Goal: Transaction & Acquisition: Purchase product/service

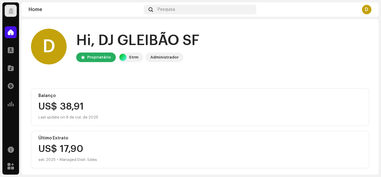
scroll to position [118, 0]
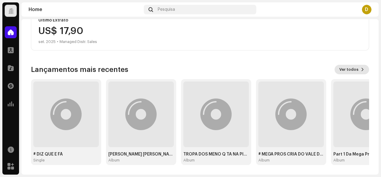
click at [343, 72] on span "Ver todos" at bounding box center [349, 69] width 19 height 12
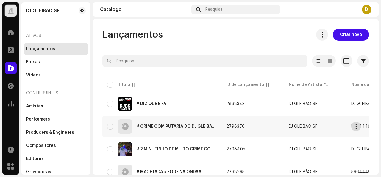
click at [358, 128] on span "button" at bounding box center [356, 126] width 4 height 5
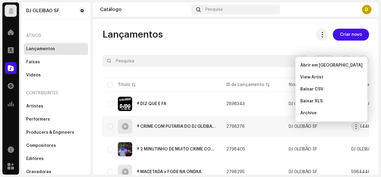
click at [251, 128] on td "2798376" at bounding box center [253, 126] width 63 height 21
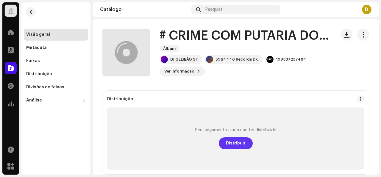
click at [235, 148] on span "Distribuir" at bounding box center [236, 143] width 20 height 12
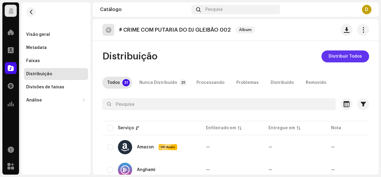
click at [340, 57] on span "Distribuir Todos" at bounding box center [345, 56] width 33 height 12
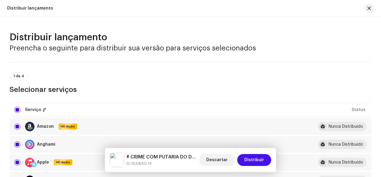
scroll to position [119, 0]
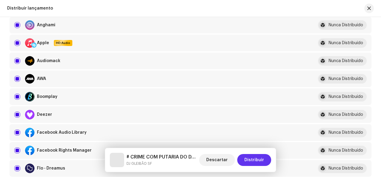
click at [253, 163] on span "Distribuir" at bounding box center [255, 160] width 20 height 12
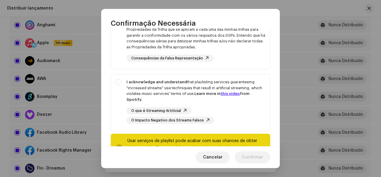
scroll to position [139, 0]
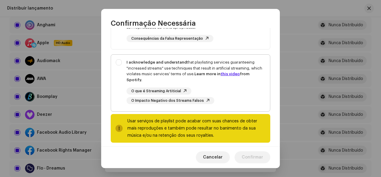
click at [119, 61] on div "I acknowledge and understand that playlisting services guaranteeing "increased …" at bounding box center [190, 82] width 159 height 54
checkbox input "true"
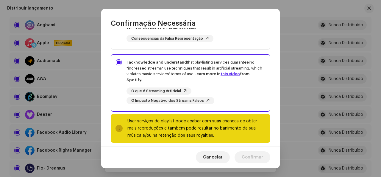
scroll to position [20, 0]
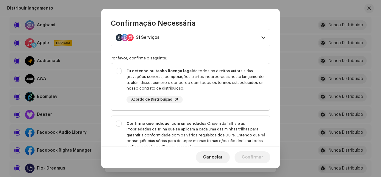
click at [116, 74] on div "Eu detenho ou tenho licença legal de todos os direitos autorais das gravações s…" at bounding box center [190, 85] width 159 height 45
checkbox input "true"
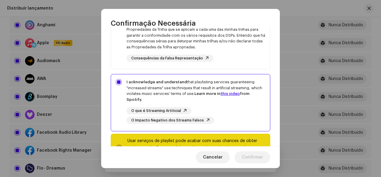
scroll to position [139, 0]
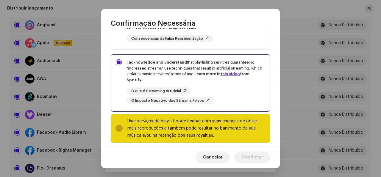
click at [164, 122] on div "Usar serviços de playlist pode acabar com suas chances de obter mais reproduçõe…" at bounding box center [197, 127] width 138 height 21
drag, startPoint x: 123, startPoint y: 125, endPoint x: 120, endPoint y: 125, distance: 3.3
click at [123, 125] on div "Usar serviços de playlist pode acabar com suas chances de obter mais reproduçõe…" at bounding box center [191, 128] width 160 height 29
click at [116, 125] on div at bounding box center [119, 128] width 7 height 7
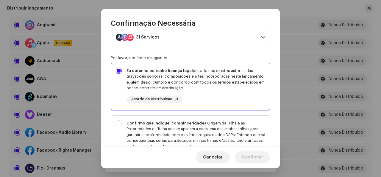
scroll to position [80, 0]
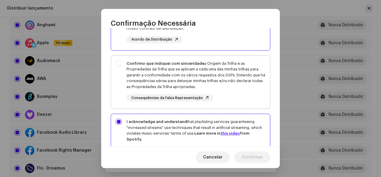
click at [118, 63] on div "Confirmo que indiquei com sinceridade a Origem da Trilha e as Propriedades da T…" at bounding box center [190, 81] width 159 height 51
checkbox input "true"
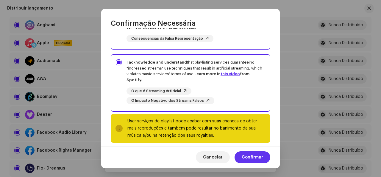
click at [249, 155] on span "Confirmar" at bounding box center [252, 157] width 21 height 12
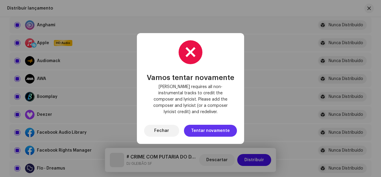
click at [218, 133] on span "Tentar novamente" at bounding box center [210, 131] width 39 height 12
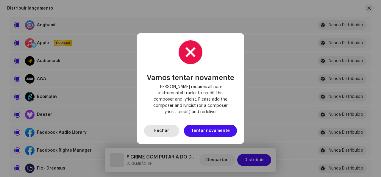
click at [161, 125] on span "Fechar" at bounding box center [161, 131] width 15 height 12
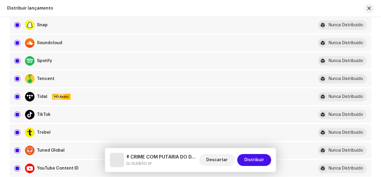
scroll to position [447, 0]
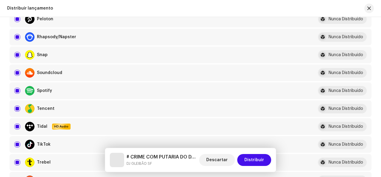
click at [17, 69] on div "Soundcloud" at bounding box center [159, 73] width 290 height 10
click at [17, 72] on input "checkbox" at bounding box center [17, 73] width 6 height 6
checkbox input "false"
click at [257, 160] on span "Distribuir" at bounding box center [255, 160] width 20 height 12
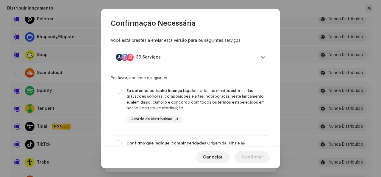
scroll to position [139, 0]
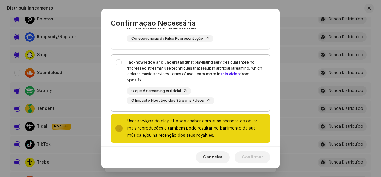
click at [120, 61] on div "I acknowledge and understand that playlisting services guaranteeing "increased …" at bounding box center [190, 82] width 159 height 54
checkbox input "true"
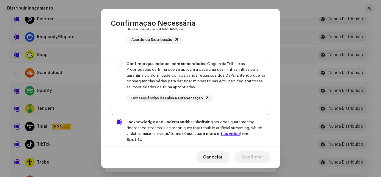
click at [118, 63] on div "Confirmo que indiquei com sinceridade a Origem da Trilha e as Propriedades da T…" at bounding box center [190, 81] width 159 height 51
checkbox input "true"
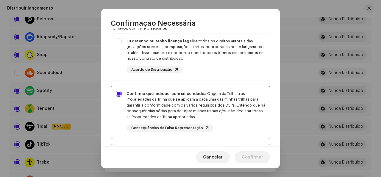
scroll to position [0, 0]
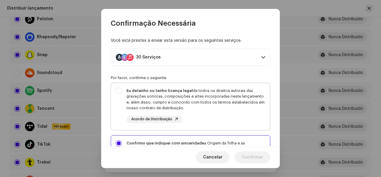
click at [120, 90] on div "Eu detenho ou tenho licença legal de todos os direitos autorais das gravações s…" at bounding box center [190, 105] width 159 height 45
checkbox input "true"
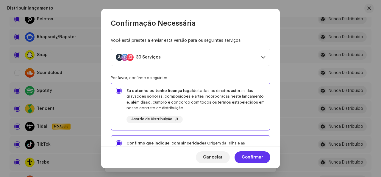
click at [254, 160] on span "Confirmar" at bounding box center [252, 157] width 21 height 12
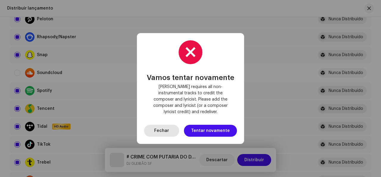
click at [161, 125] on span "Fechar" at bounding box center [161, 131] width 15 height 12
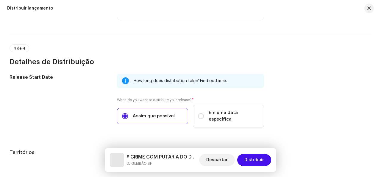
scroll to position [879, 0]
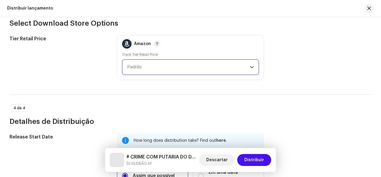
click at [143, 62] on span "Padrão" at bounding box center [188, 67] width 123 height 15
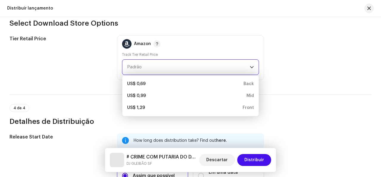
click at [148, 66] on span "Padrão" at bounding box center [188, 67] width 123 height 15
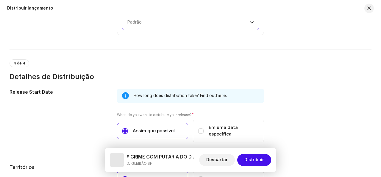
scroll to position [998, 0]
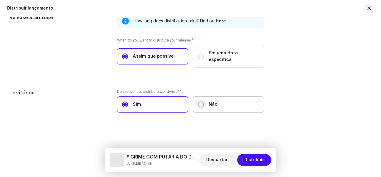
click at [202, 101] on label "Não" at bounding box center [228, 104] width 71 height 16
click at [202, 101] on input "Não" at bounding box center [201, 104] width 6 height 6
radio input "true"
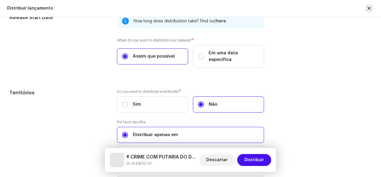
scroll to position [1077, 0]
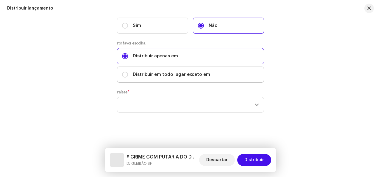
click at [154, 75] on span "Distribuir em todo lugar exceto em" at bounding box center [171, 74] width 77 height 7
click at [128, 75] on input "Distribuir em todo lugar exceto em" at bounding box center [125, 74] width 6 height 6
radio input "true"
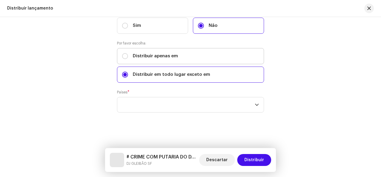
click at [146, 55] on span "Distribuir apenas em" at bounding box center [155, 56] width 45 height 7
click at [128, 55] on input "Distribuir apenas em" at bounding box center [125, 56] width 6 height 6
radio input "true"
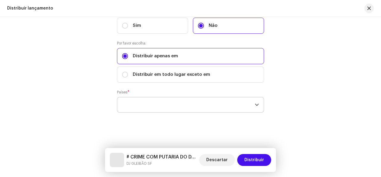
click at [150, 105] on div "empty" at bounding box center [188, 104] width 133 height 15
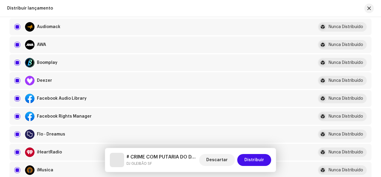
scroll to position [4, 0]
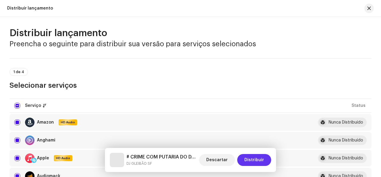
click at [254, 158] on span "Distribuir" at bounding box center [255, 160] width 20 height 12
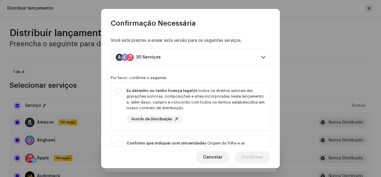
scroll to position [139, 0]
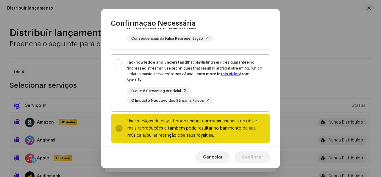
click at [118, 63] on div "I acknowledge and understand that playlisting services guaranteeing "increased …" at bounding box center [190, 82] width 159 height 54
checkbox input "true"
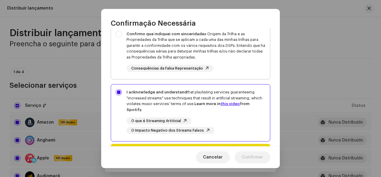
scroll to position [79, 0]
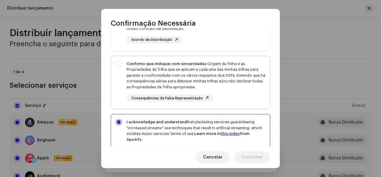
click at [119, 64] on div "Confirmo que indiquei com sinceridade a Origem da Trilha e as Propriedades da T…" at bounding box center [190, 81] width 159 height 51
checkbox input "true"
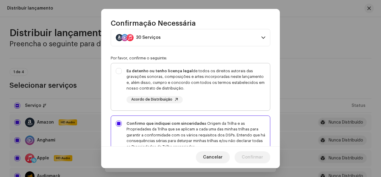
click at [119, 71] on div "Eu detenho ou tenho licença legal de todos os direitos autorais das gravações s…" at bounding box center [190, 85] width 159 height 45
checkbox input "true"
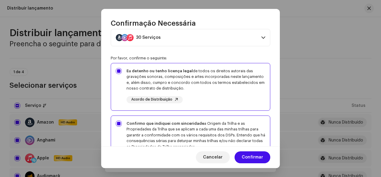
scroll to position [0, 0]
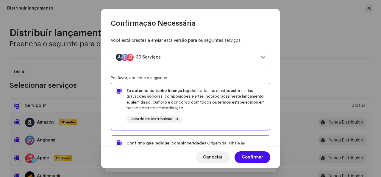
click at [187, 57] on p-accordion-header "30 Serviços" at bounding box center [191, 57] width 160 height 17
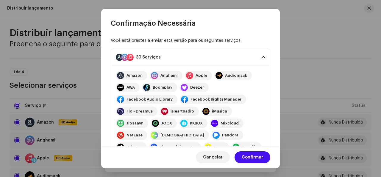
scroll to position [119, 0]
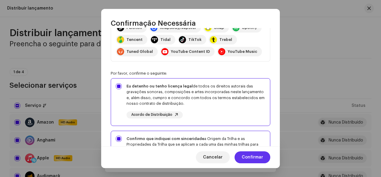
click at [259, 160] on span "Confirmar" at bounding box center [252, 157] width 21 height 12
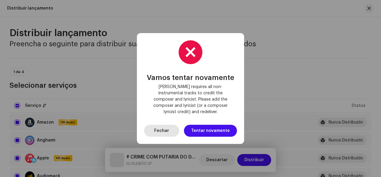
click at [161, 129] on span "Fechar" at bounding box center [161, 131] width 15 height 12
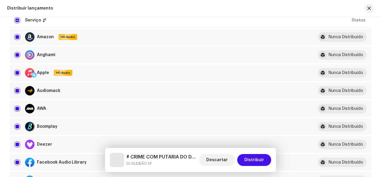
scroll to position [30, 0]
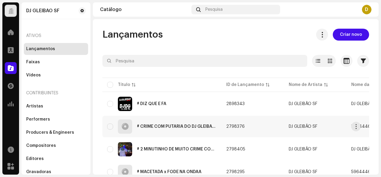
click at [176, 123] on div "# CRIME COM PUTARIA DO DJ GLEIBÃO 002" at bounding box center [162, 126] width 110 height 14
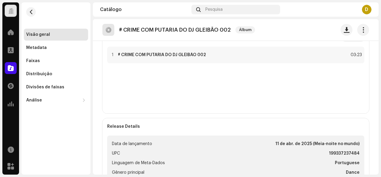
scroll to position [119, 0]
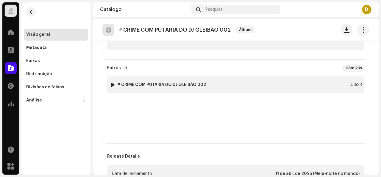
click at [111, 83] on div at bounding box center [113, 84] width 4 height 5
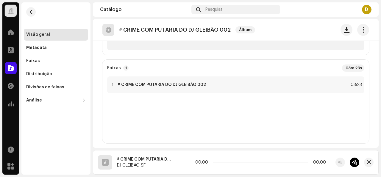
click at [381, 108] on div "DJ GLEIBÃO SF Home Perfil Catálogo Transações Análise Recursos Marketplace Visã…" at bounding box center [190, 88] width 381 height 177
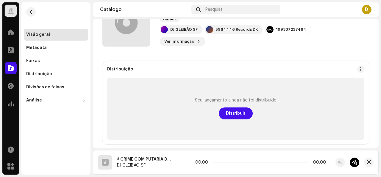
scroll to position [0, 0]
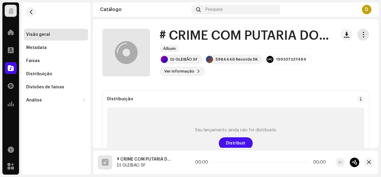
click at [361, 37] on span "button" at bounding box center [364, 34] width 6 height 5
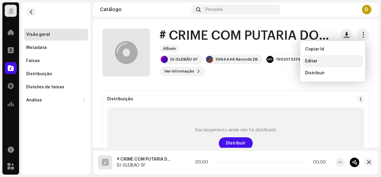
click at [324, 60] on div "Editar" at bounding box center [332, 61] width 55 height 5
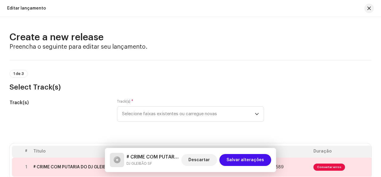
scroll to position [60, 0]
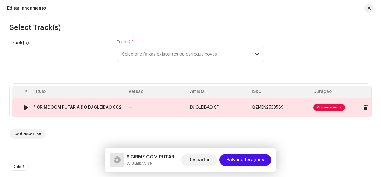
click at [27, 108] on div at bounding box center [26, 107] width 4 height 5
click at [28, 106] on div at bounding box center [26, 107] width 4 height 5
click at [25, 107] on div at bounding box center [26, 107] width 4 height 5
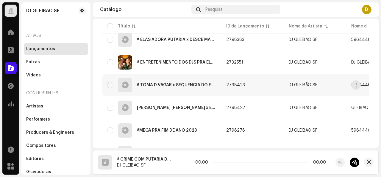
scroll to position [30, 0]
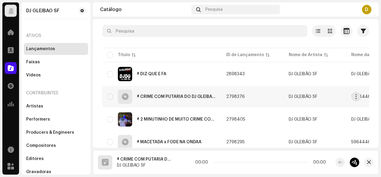
click at [190, 94] on div "# CRIME COM PUTARIA DO DJ GLEIBÃO 002" at bounding box center [162, 96] width 110 height 14
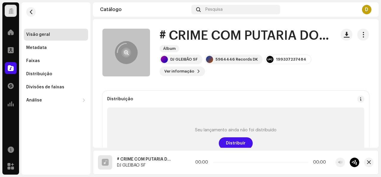
click at [122, 49] on div at bounding box center [127, 53] width 10 height 10
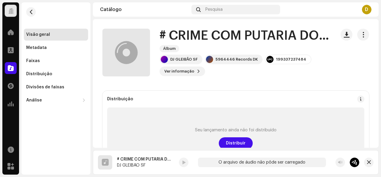
click at [232, 104] on div "Distribuição Seu lançamento ainda não foi distribuído Distribuir" at bounding box center [235, 132] width 267 height 83
click at [222, 125] on div "Seu lançamento ainda não foi distribuído Distribuir" at bounding box center [235, 138] width 257 height 62
